Goal: Transaction & Acquisition: Subscribe to service/newsletter

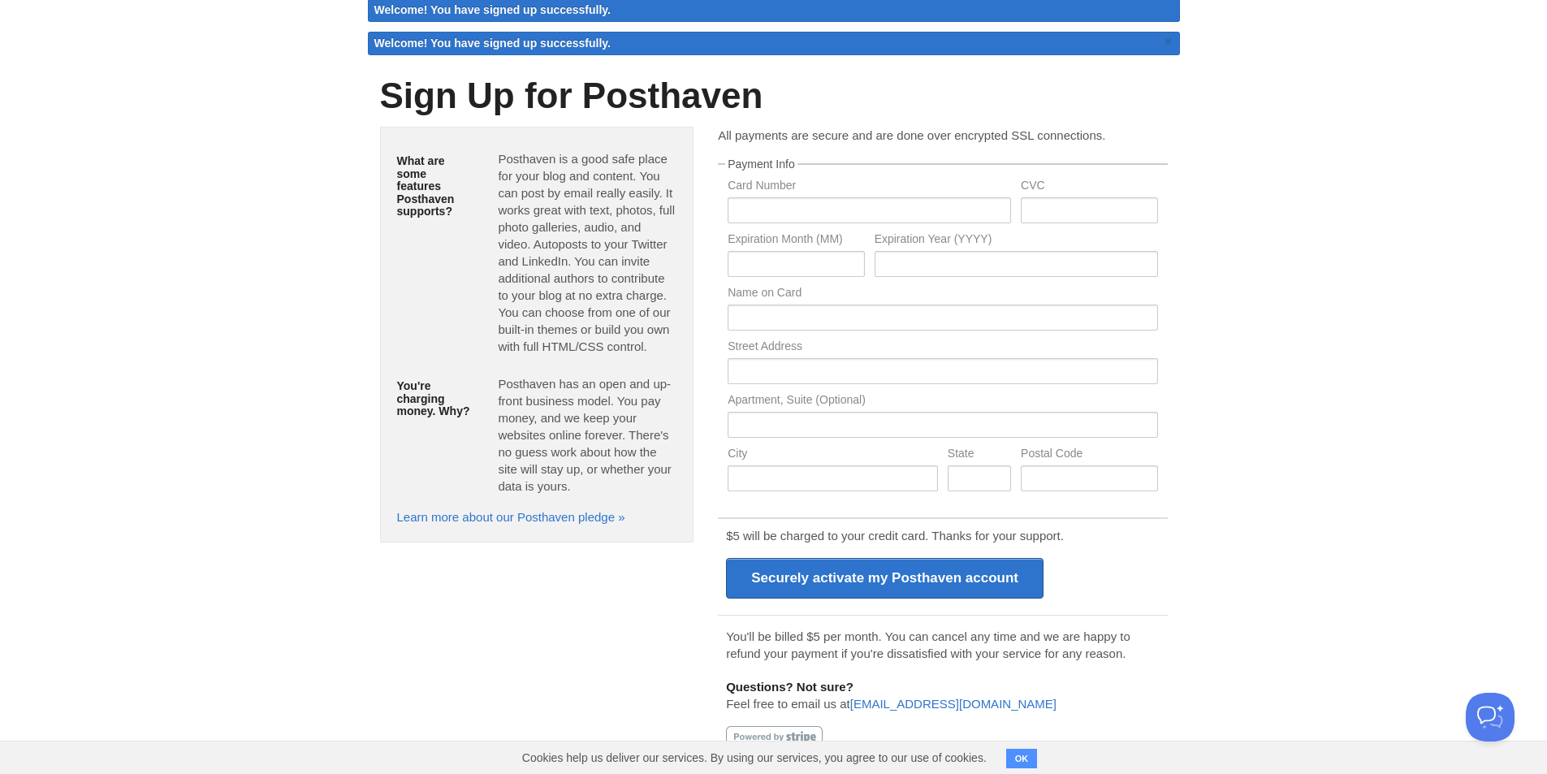
scroll to position [64, 0]
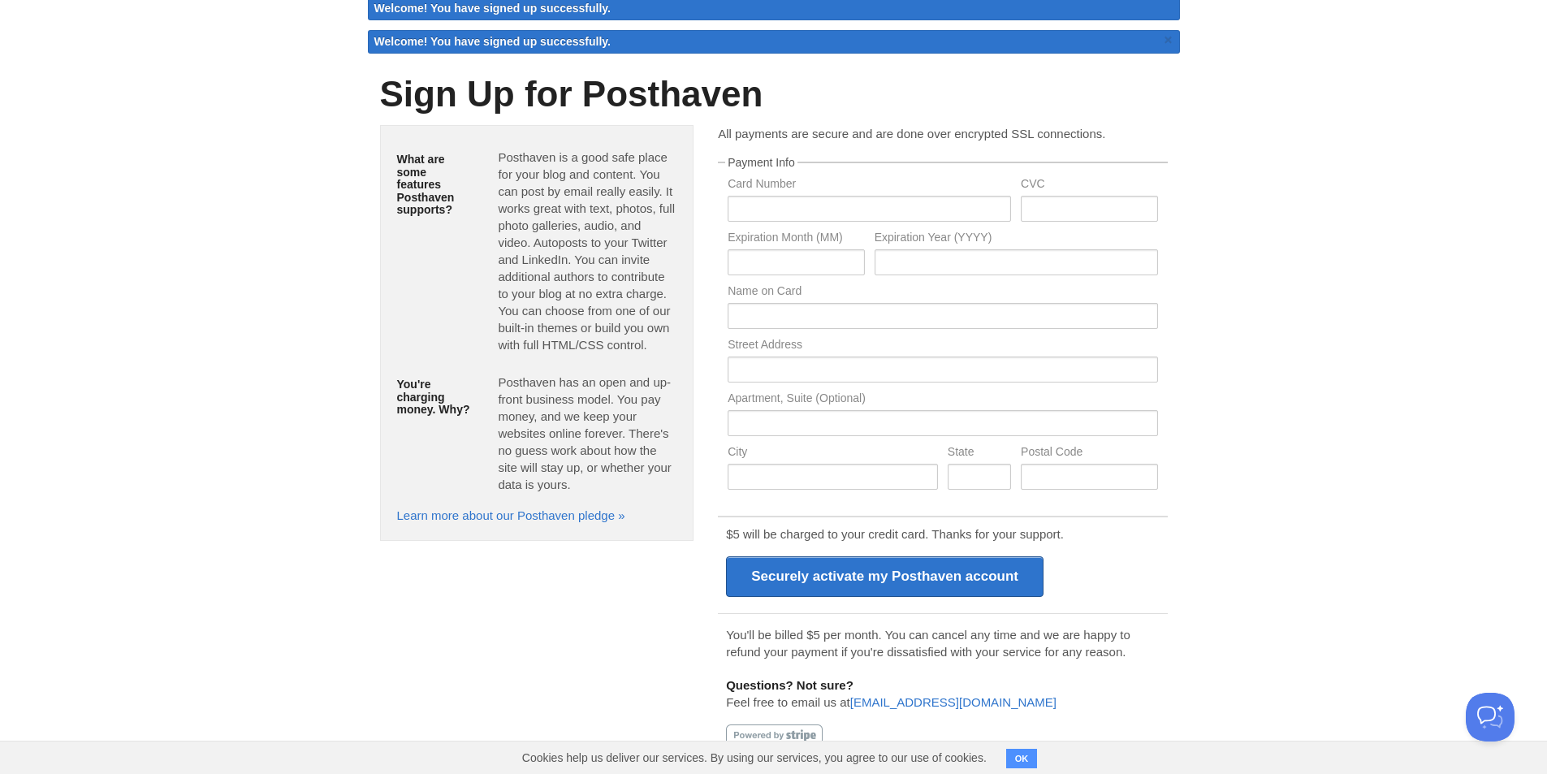
click at [1022, 762] on button "OK" at bounding box center [1022, 758] width 32 height 19
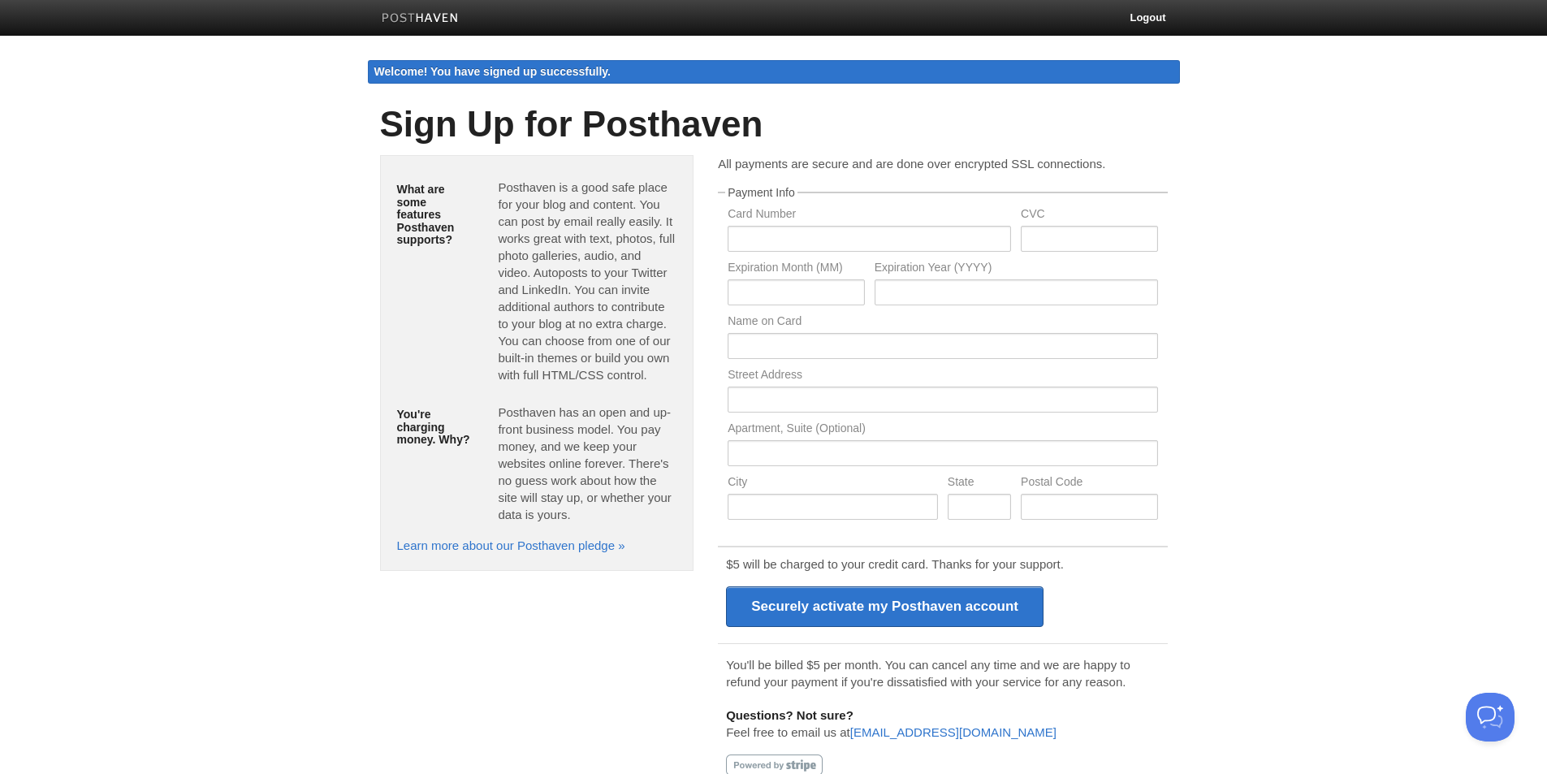
scroll to position [0, 0]
click at [952, 166] on p "All payments are secure and are done over encrypted SSL connections." at bounding box center [942, 164] width 449 height 17
click at [756, 191] on legend "Payment Info" at bounding box center [761, 193] width 72 height 11
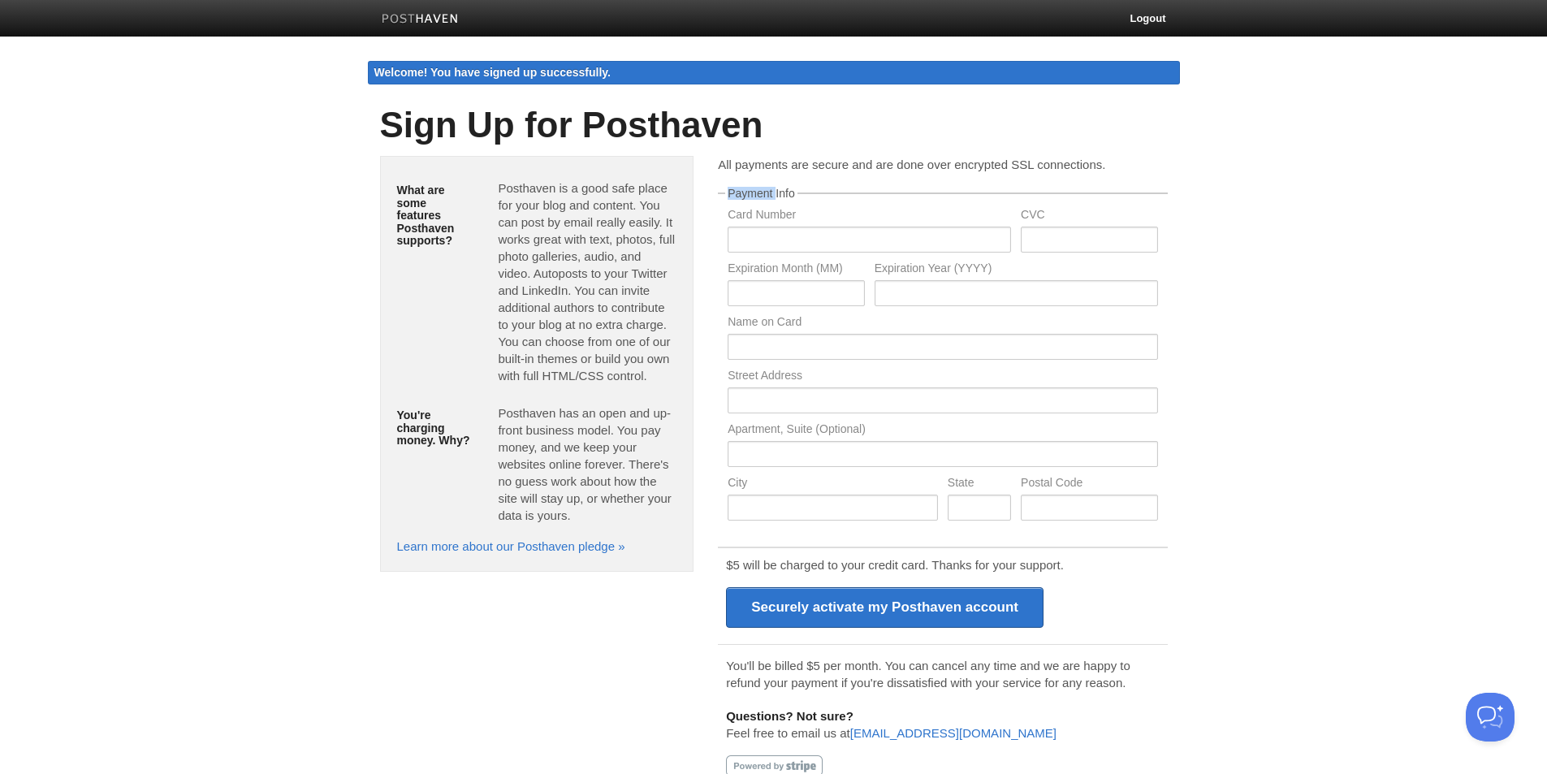
click at [756, 191] on legend "Payment Info" at bounding box center [761, 193] width 72 height 11
click at [775, 216] on label "Card Number" at bounding box center [869, 216] width 283 height 15
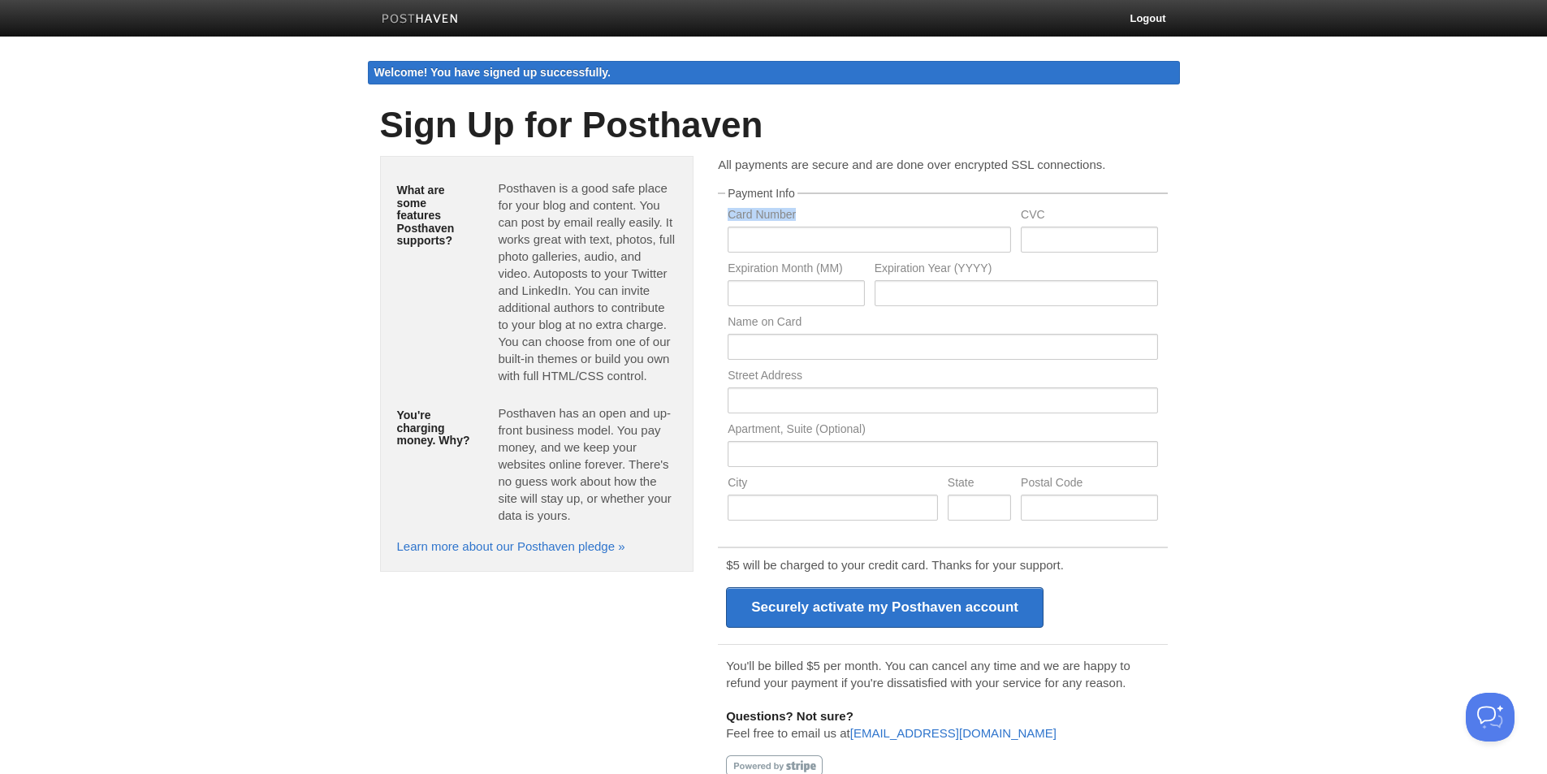
click at [775, 216] on label "Card Number" at bounding box center [869, 216] width 283 height 15
click at [762, 186] on div "All payments are secure and are done over encrypted SSL connections. Payment In…" at bounding box center [942, 480] width 473 height 648
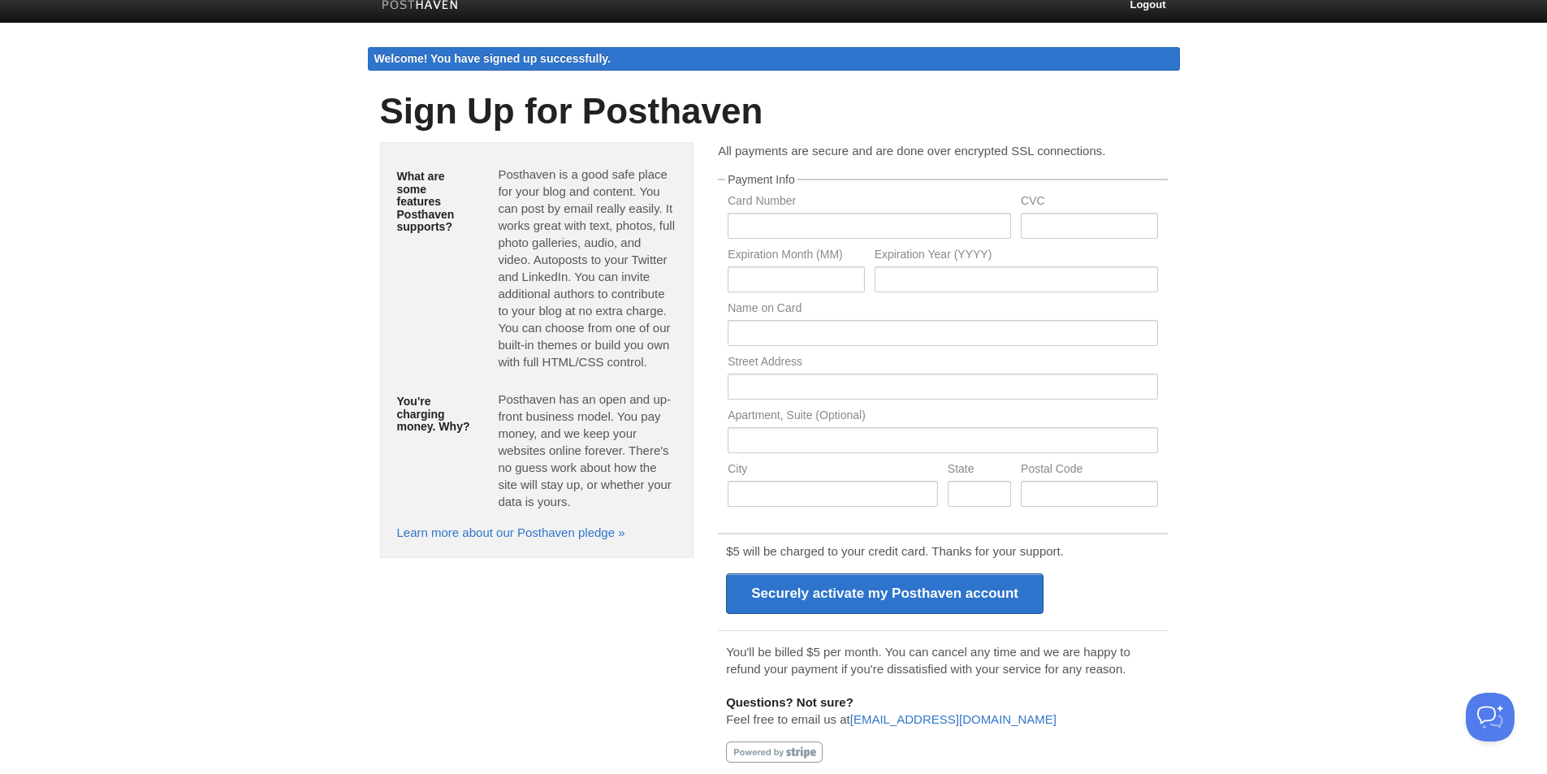
scroll to position [31, 0]
